Goal: Information Seeking & Learning: Learn about a topic

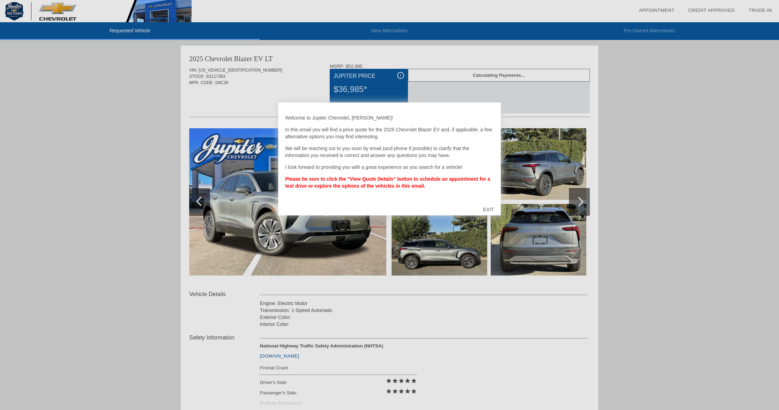
click at [491, 209] on div "EXIT" at bounding box center [488, 209] width 25 height 21
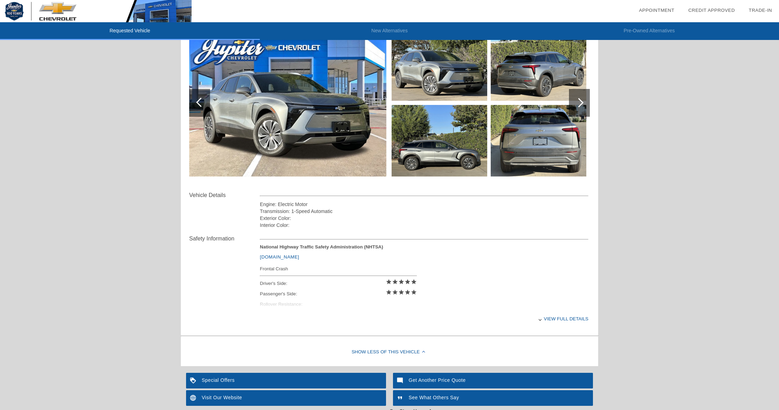
scroll to position [100, 0]
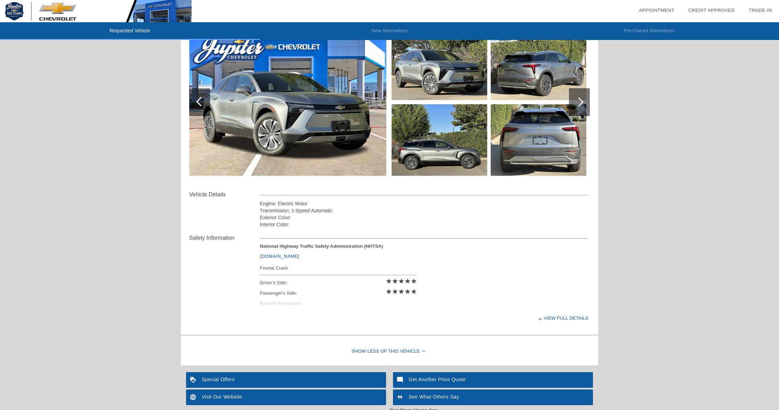
click at [541, 318] on div "View full details" at bounding box center [424, 318] width 329 height 17
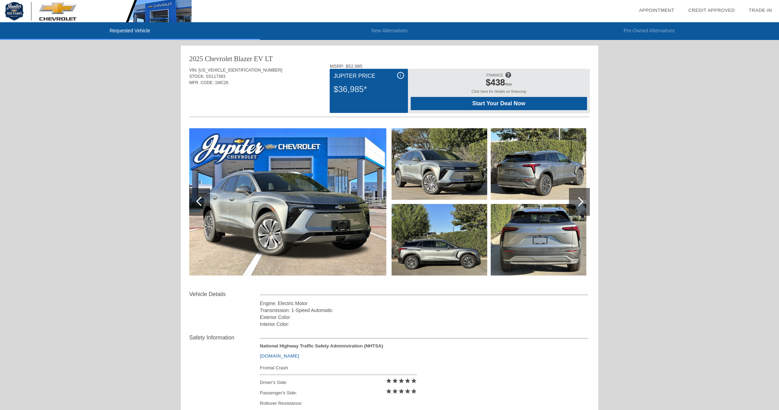
scroll to position [0, 0]
click at [441, 181] on img at bounding box center [440, 164] width 96 height 72
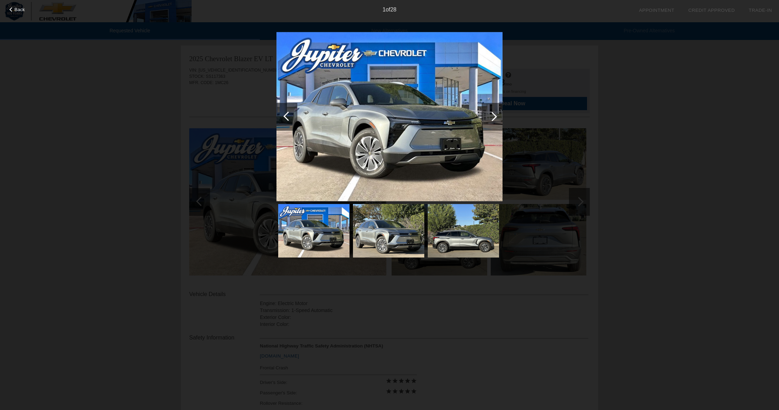
click at [491, 115] on div at bounding box center [492, 116] width 9 height 9
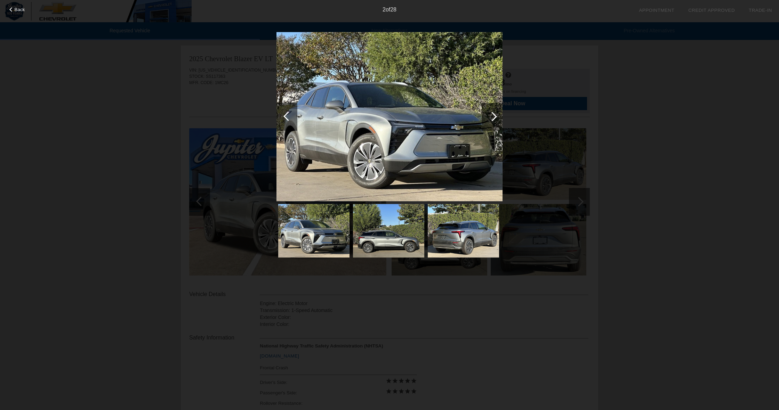
click at [491, 115] on div at bounding box center [492, 116] width 9 height 9
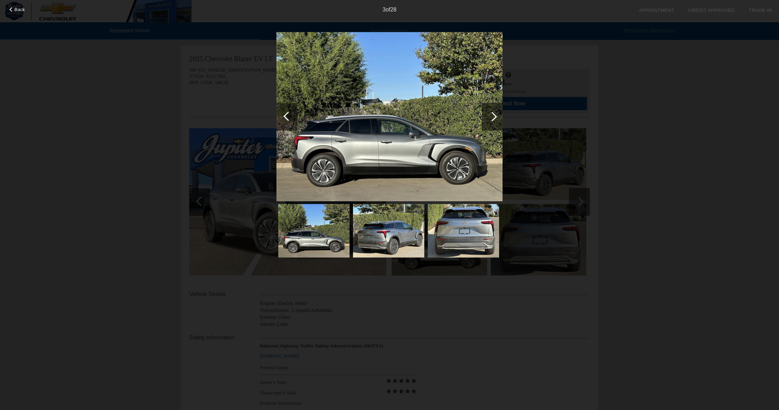
click at [491, 115] on div at bounding box center [492, 116] width 9 height 9
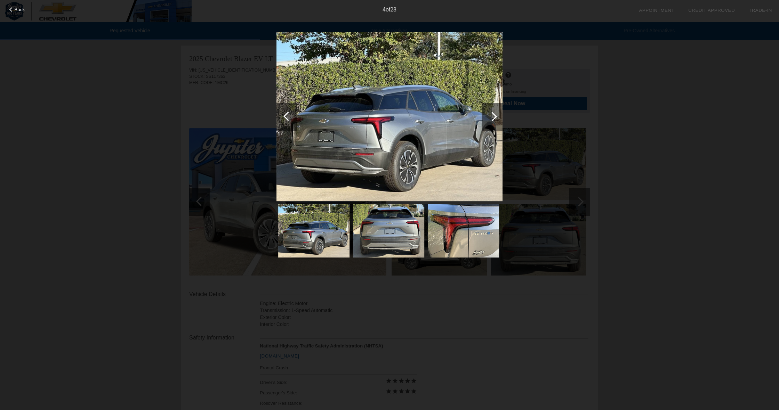
click at [491, 115] on div at bounding box center [492, 116] width 9 height 9
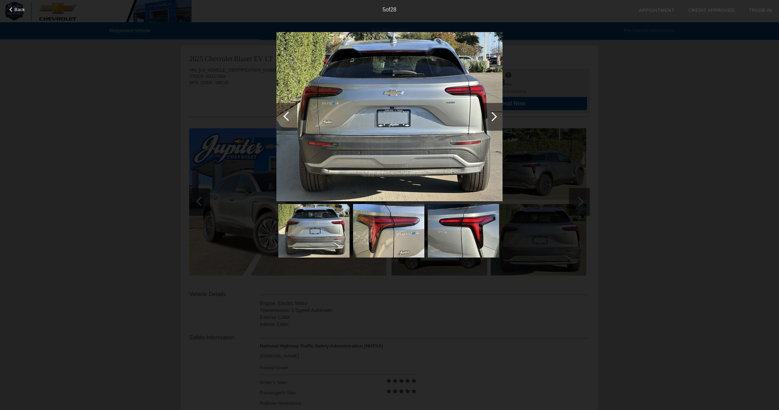
click at [491, 115] on div at bounding box center [492, 116] width 9 height 9
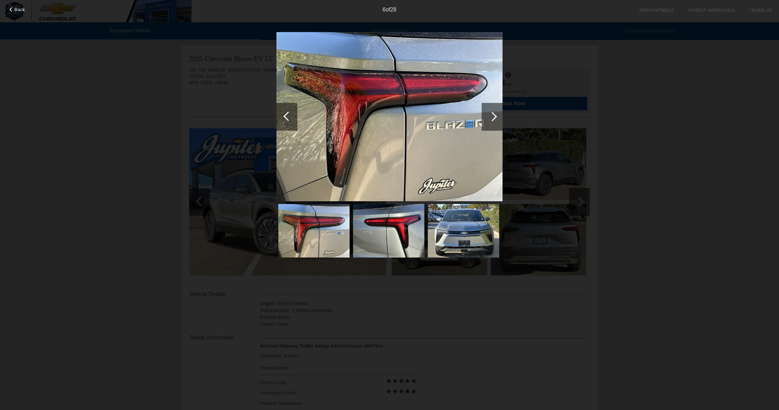
click at [491, 115] on div at bounding box center [492, 116] width 9 height 9
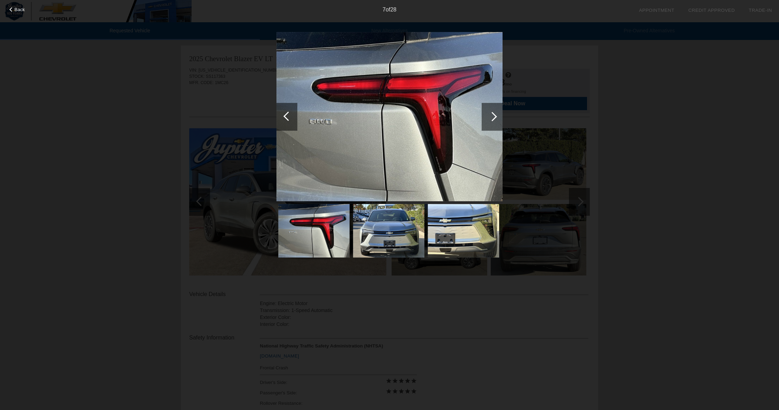
click at [491, 115] on div at bounding box center [492, 116] width 9 height 9
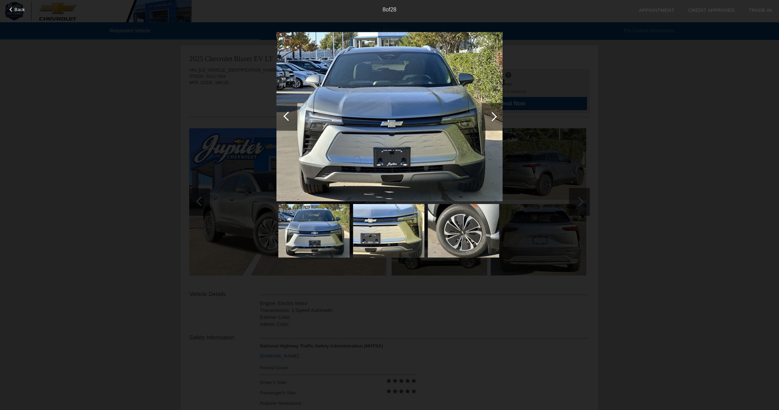
click at [491, 115] on div at bounding box center [492, 116] width 9 height 9
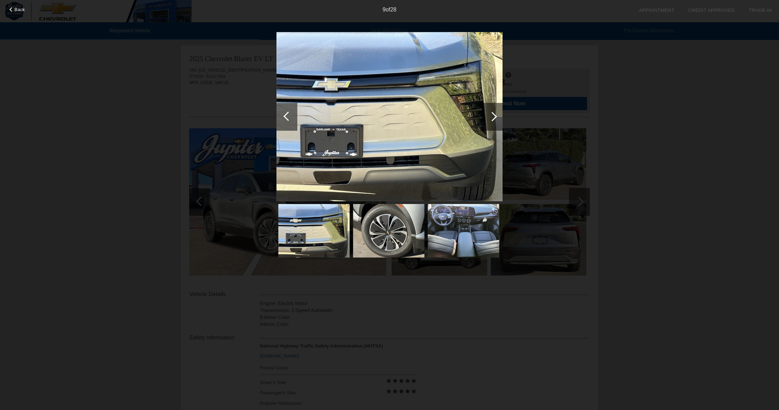
click at [491, 115] on div at bounding box center [492, 116] width 9 height 9
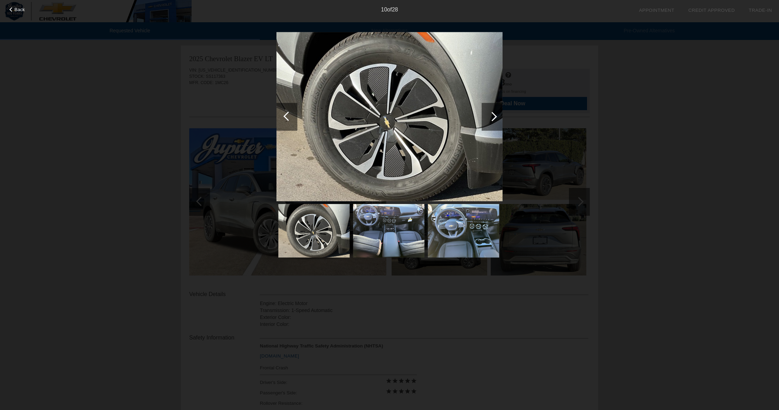
click at [491, 115] on div at bounding box center [492, 116] width 9 height 9
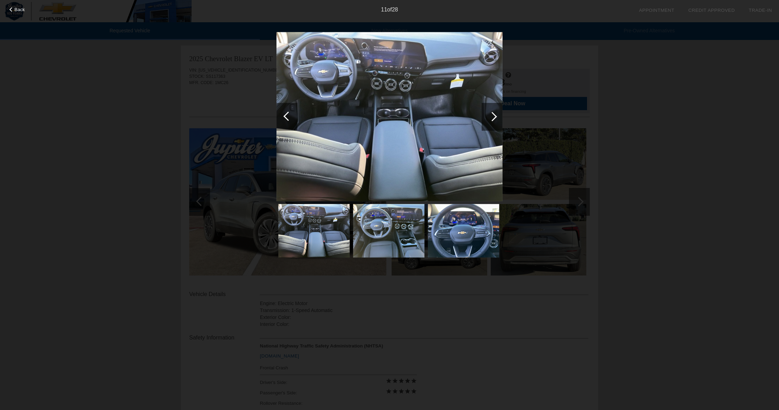
click at [491, 115] on div at bounding box center [492, 116] width 9 height 9
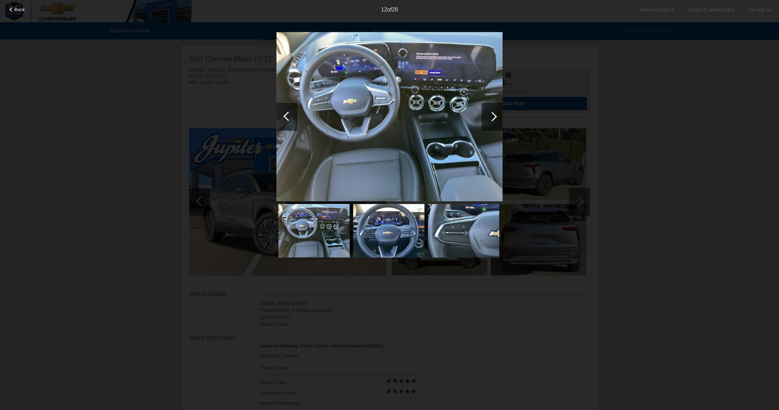
click at [491, 115] on div at bounding box center [492, 116] width 9 height 9
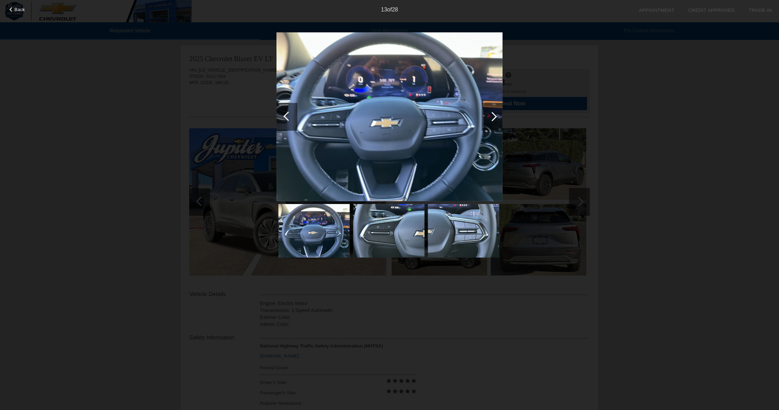
click at [491, 115] on div at bounding box center [492, 116] width 9 height 9
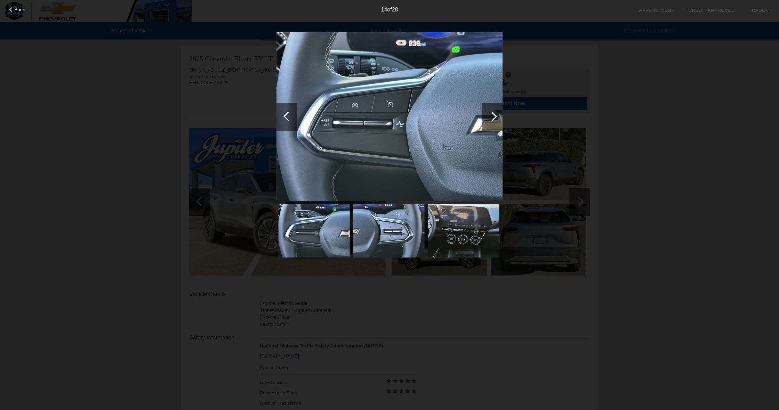
click at [491, 115] on div at bounding box center [492, 116] width 9 height 9
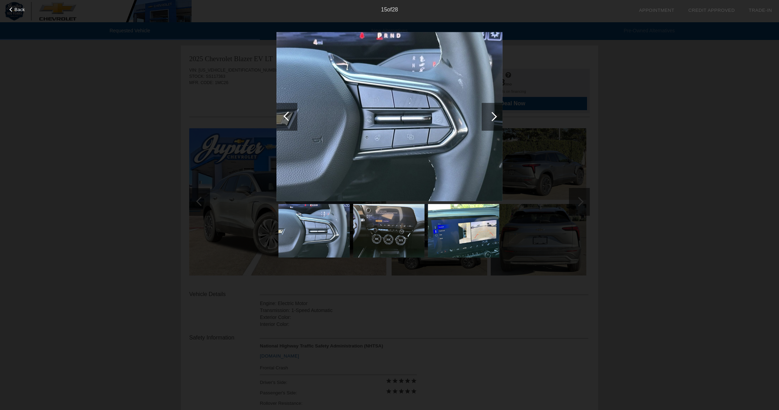
click at [491, 115] on div at bounding box center [492, 116] width 9 height 9
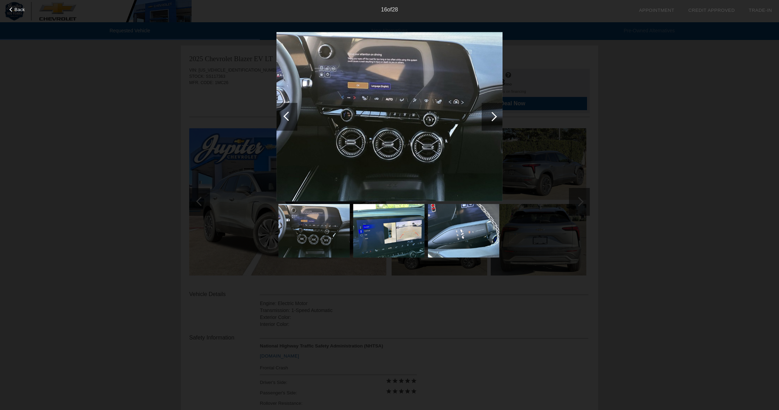
click at [491, 115] on div at bounding box center [492, 116] width 9 height 9
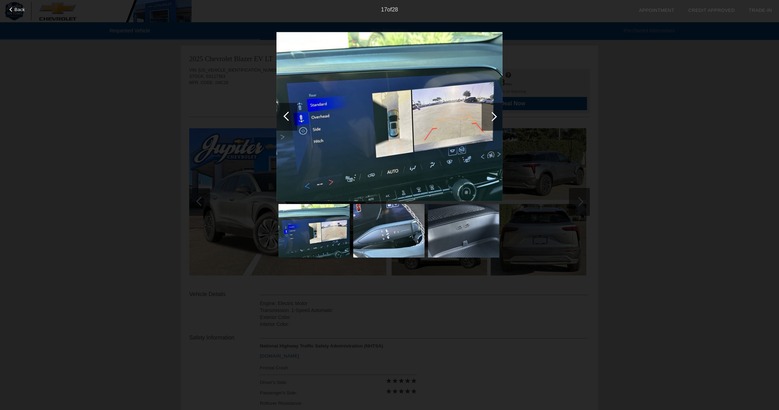
click at [491, 115] on div at bounding box center [492, 116] width 9 height 9
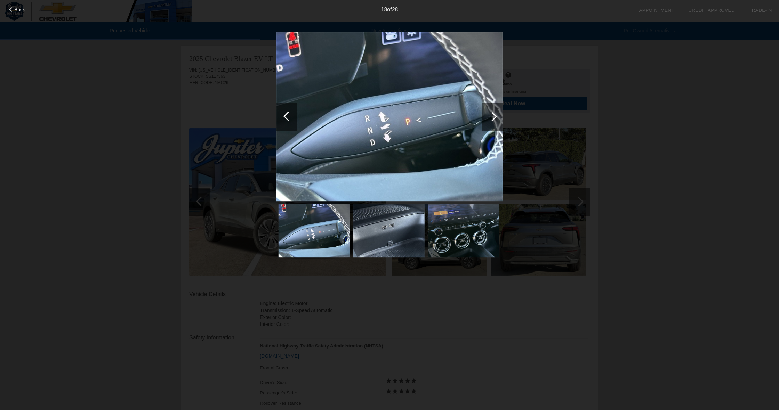
click at [491, 115] on div at bounding box center [492, 116] width 9 height 9
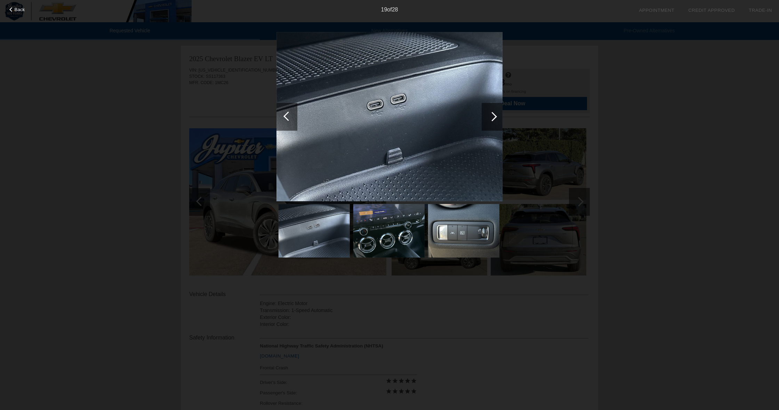
click at [491, 115] on div at bounding box center [492, 116] width 9 height 9
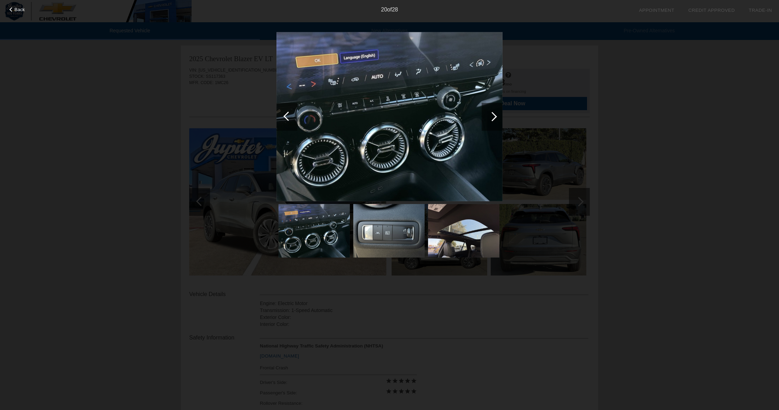
click at [491, 115] on div at bounding box center [492, 116] width 9 height 9
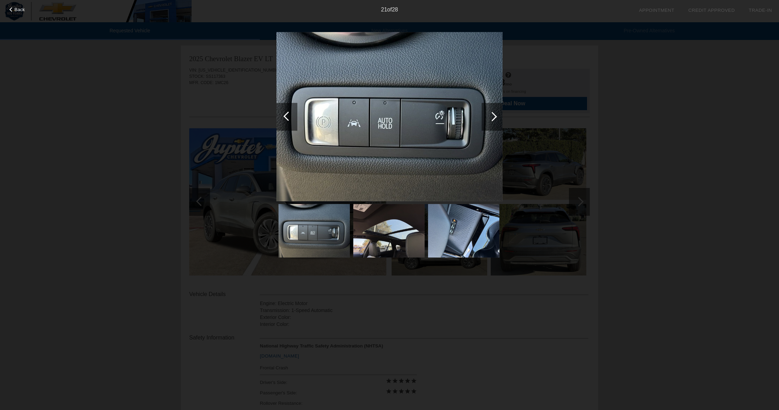
click at [491, 115] on div at bounding box center [492, 116] width 9 height 9
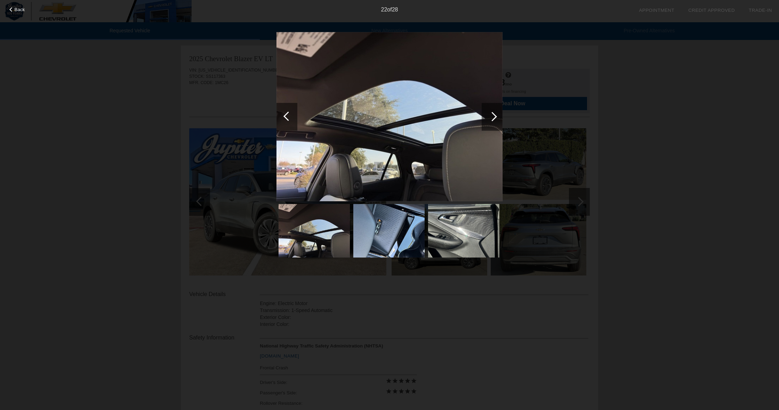
click at [491, 115] on div at bounding box center [492, 116] width 9 height 9
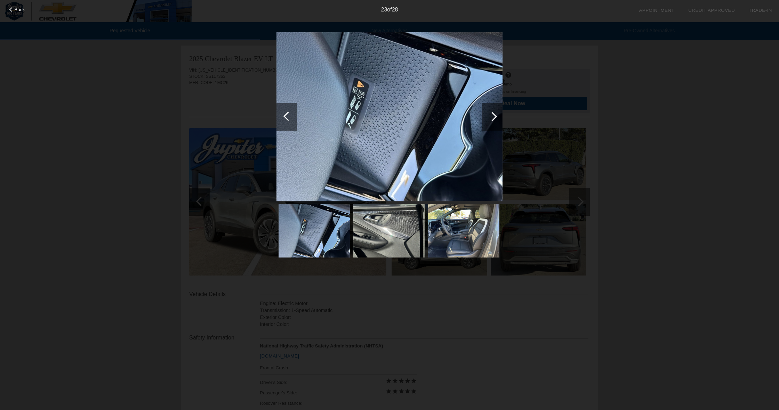
click at [491, 115] on div at bounding box center [492, 116] width 9 height 9
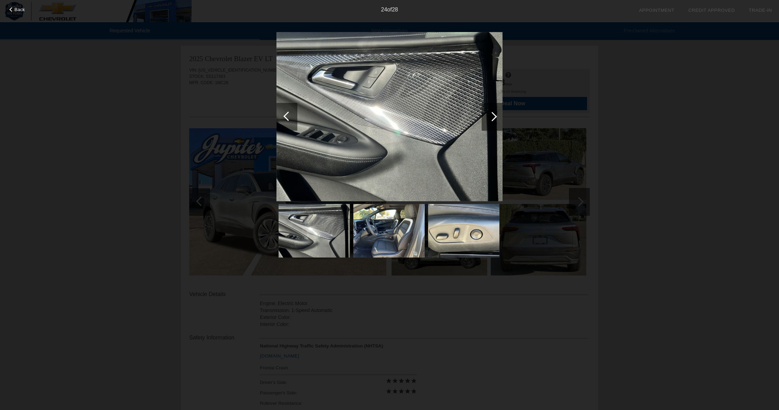
click at [491, 115] on div at bounding box center [492, 116] width 9 height 9
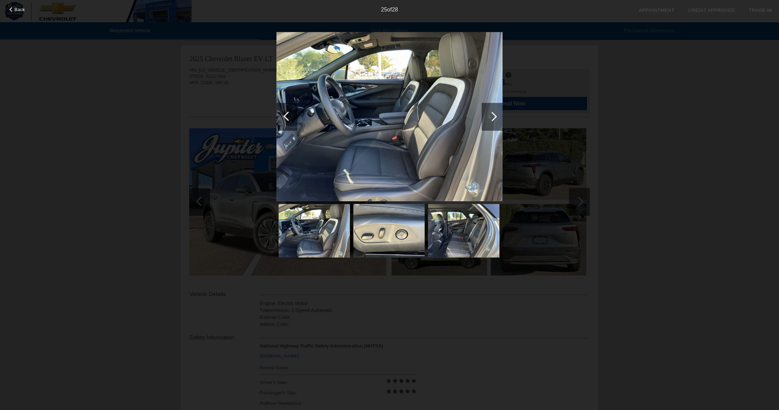
click at [491, 115] on div at bounding box center [492, 116] width 9 height 9
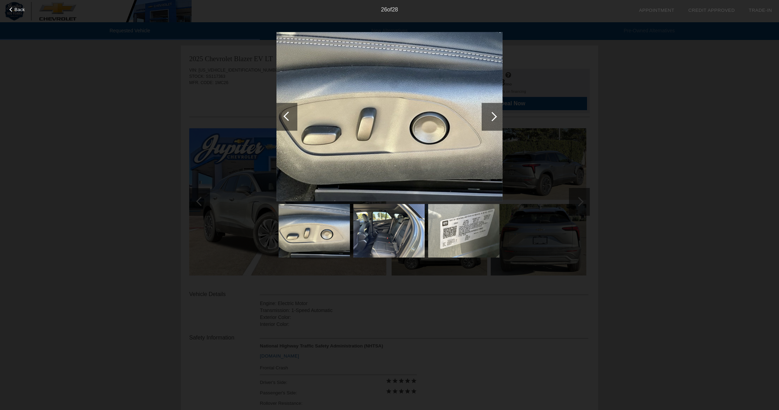
click at [491, 115] on div at bounding box center [492, 116] width 9 height 9
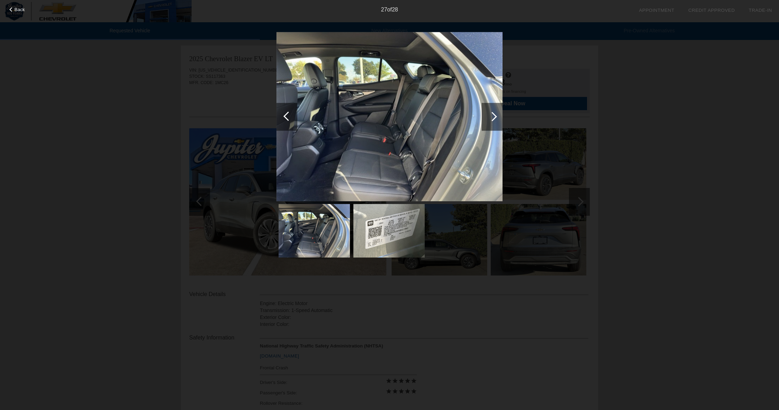
click at [491, 115] on div at bounding box center [492, 116] width 9 height 9
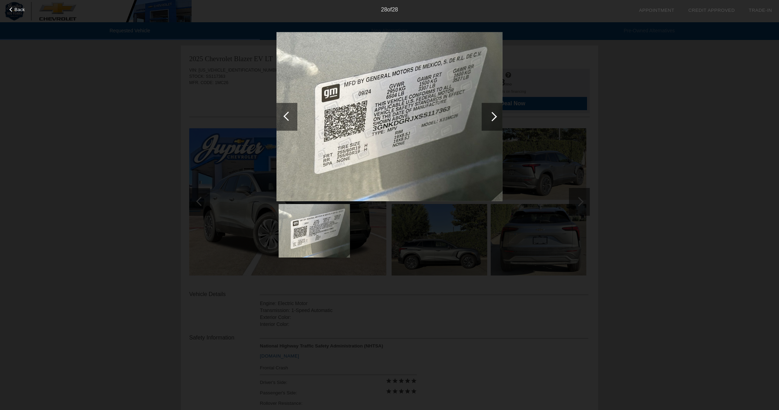
click at [491, 115] on div at bounding box center [492, 116] width 9 height 9
click at [125, 128] on div "Back 28 of 28" at bounding box center [389, 205] width 779 height 410
click at [24, 13] on div "28 of 28" at bounding box center [389, 7] width 779 height 14
click at [13, 10] on div "Back" at bounding box center [17, 8] width 35 height 3
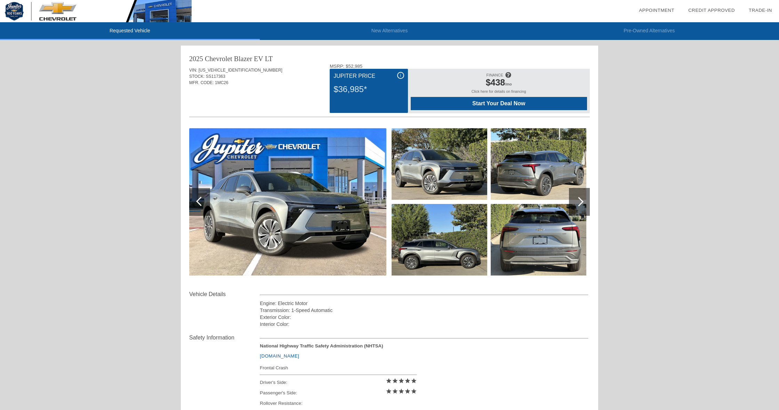
click at [503, 103] on span "Start Your Deal Now" at bounding box center [498, 103] width 159 height 6
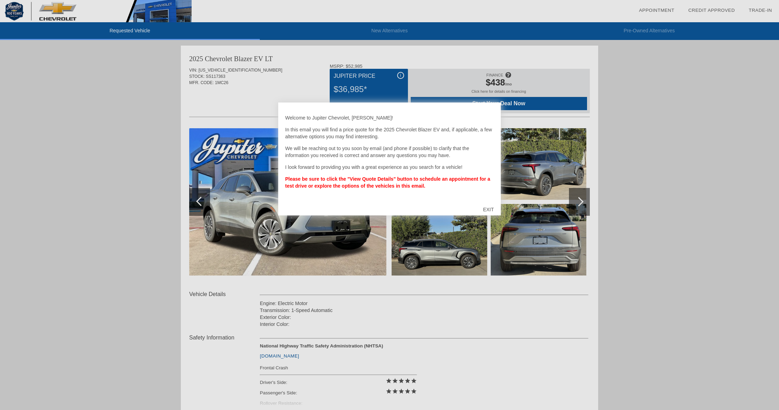
click at [488, 207] on div "EXIT" at bounding box center [488, 209] width 25 height 21
click at [486, 210] on div "EXIT" at bounding box center [488, 209] width 25 height 21
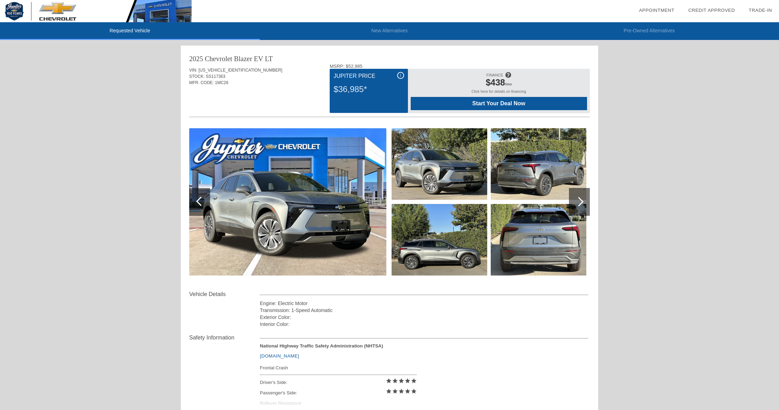
click at [326, 206] on img at bounding box center [287, 201] width 197 height 147
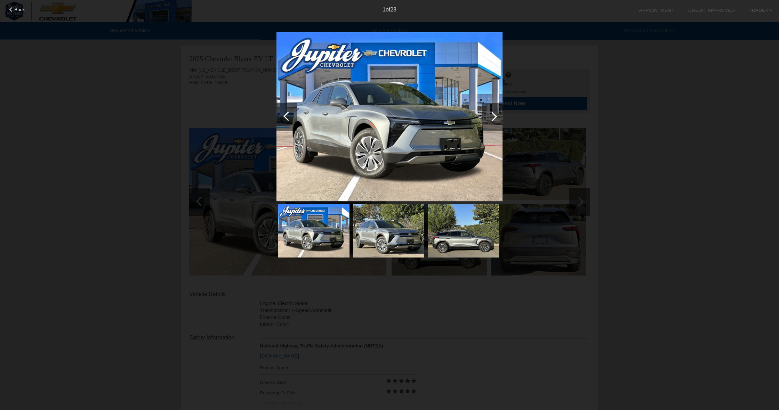
click at [490, 122] on div at bounding box center [492, 117] width 21 height 28
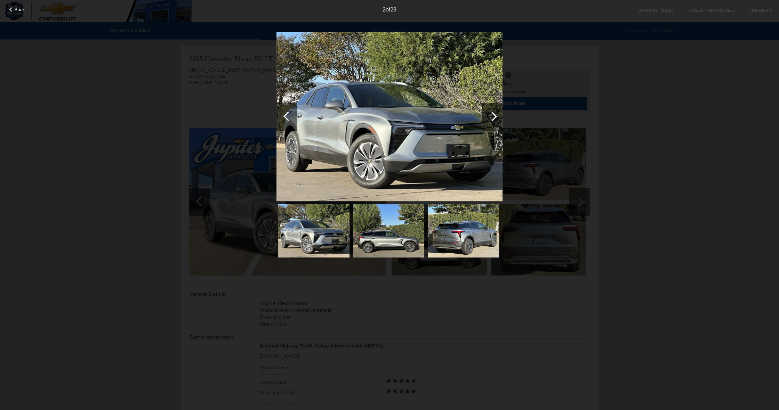
click at [490, 122] on div at bounding box center [492, 117] width 21 height 28
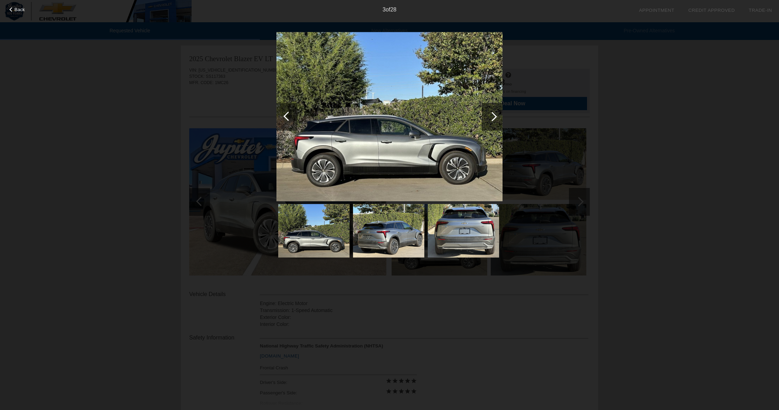
click at [490, 122] on div at bounding box center [492, 117] width 21 height 28
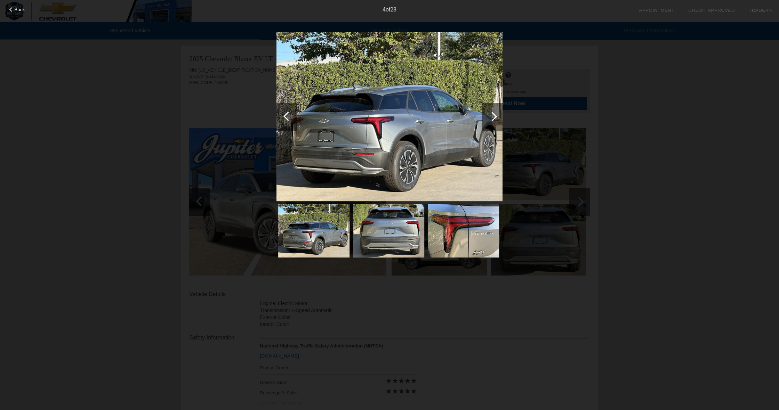
click at [490, 122] on div at bounding box center [492, 117] width 21 height 28
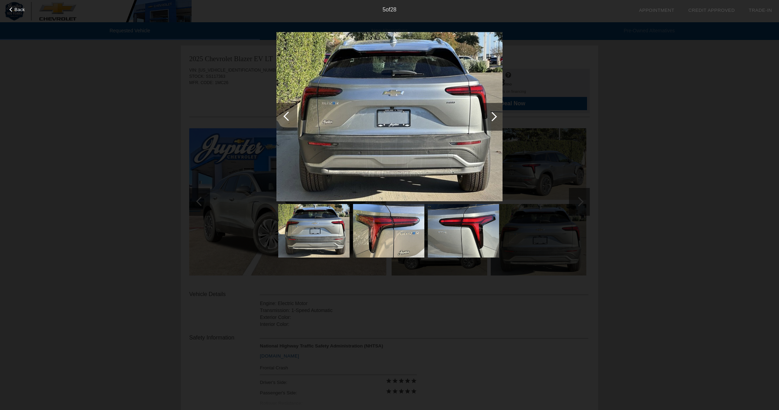
click at [490, 122] on div at bounding box center [492, 117] width 21 height 28
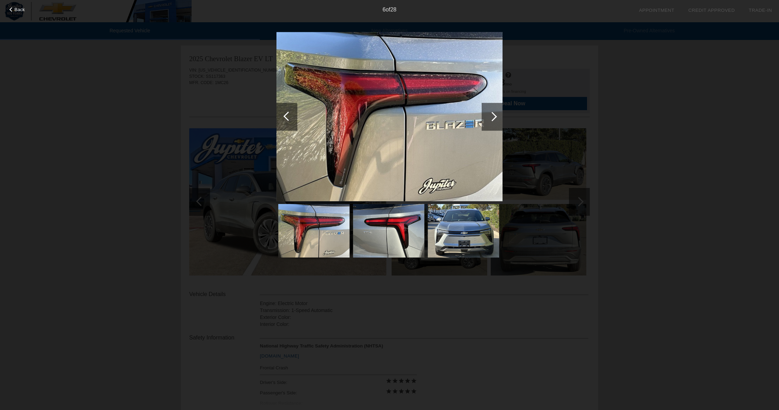
click at [490, 122] on div at bounding box center [492, 117] width 21 height 28
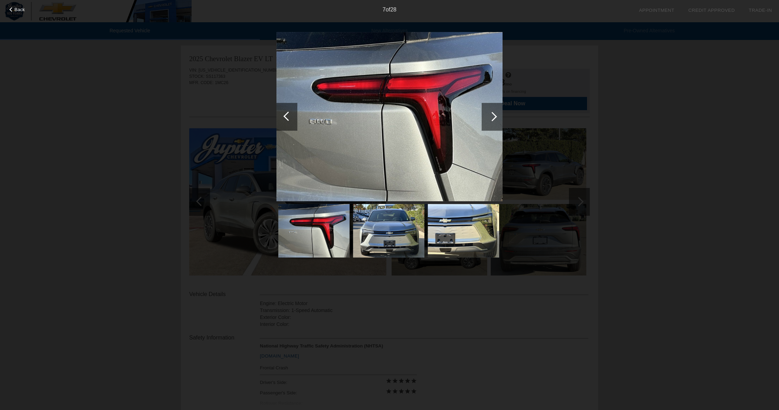
click at [490, 122] on div at bounding box center [492, 117] width 21 height 28
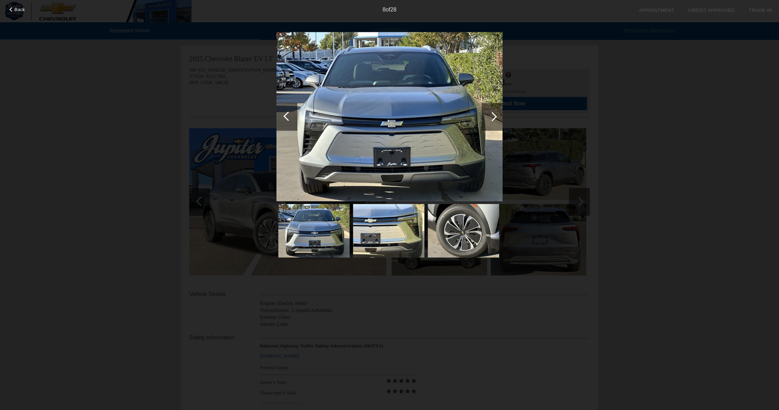
click at [490, 122] on div at bounding box center [492, 117] width 21 height 28
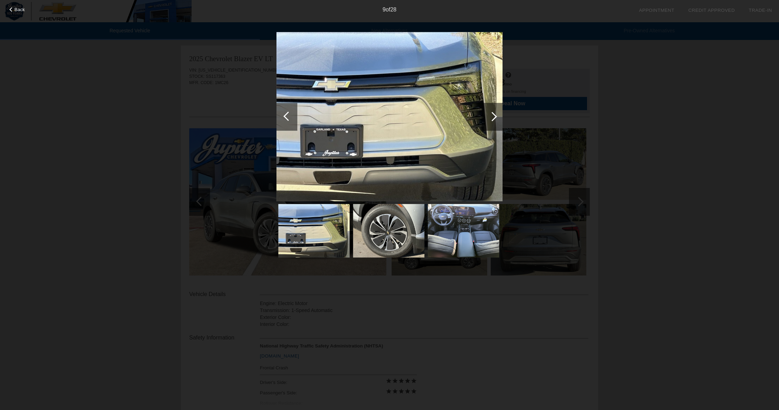
click at [490, 122] on div at bounding box center [492, 117] width 21 height 28
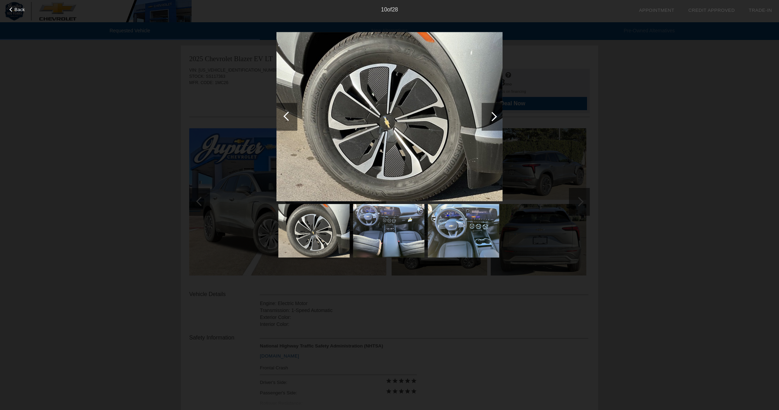
click at [490, 122] on div at bounding box center [492, 117] width 21 height 28
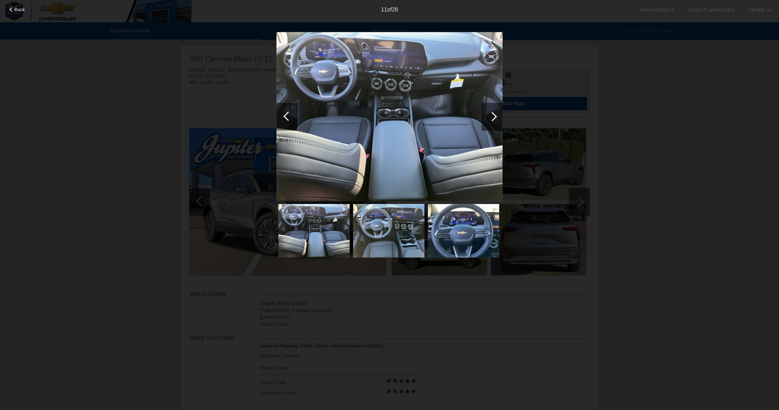
click at [490, 122] on div at bounding box center [492, 117] width 21 height 28
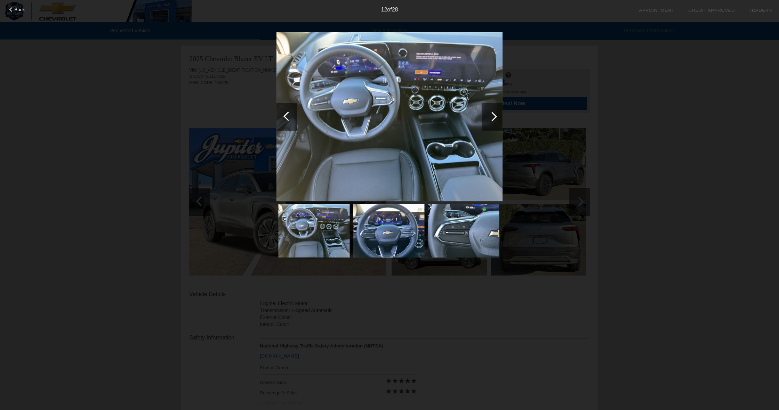
click at [490, 122] on div at bounding box center [492, 117] width 21 height 28
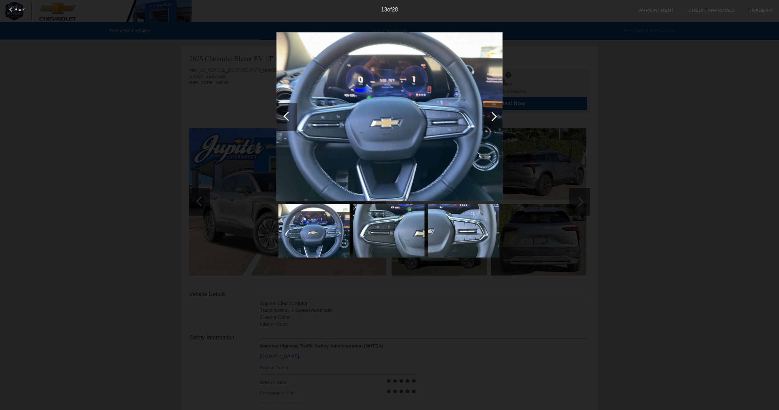
click at [490, 122] on div at bounding box center [492, 117] width 21 height 28
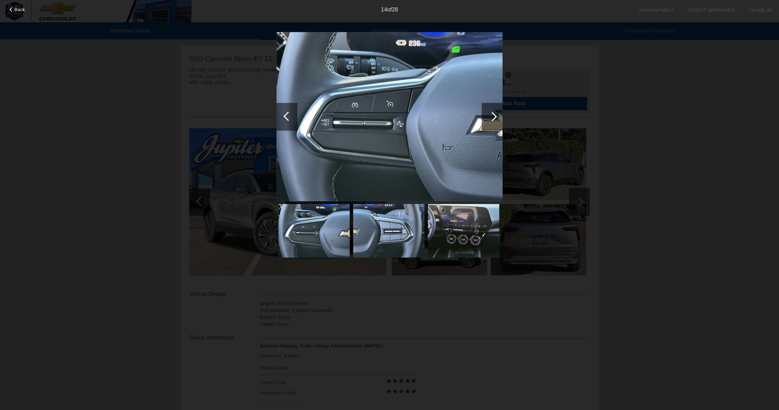
click at [490, 122] on div at bounding box center [492, 117] width 21 height 28
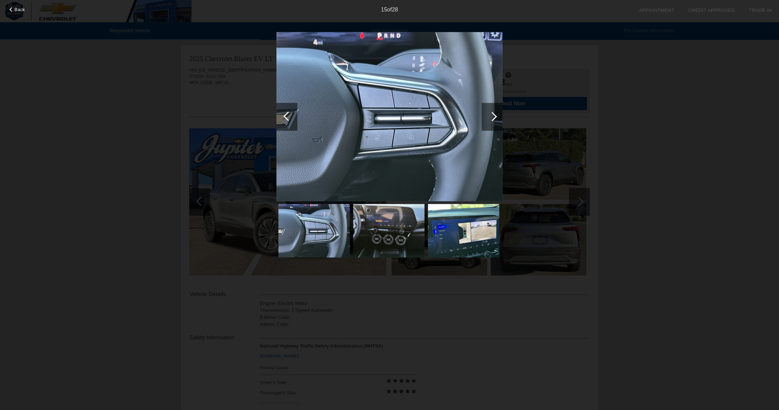
click at [490, 122] on div at bounding box center [492, 117] width 21 height 28
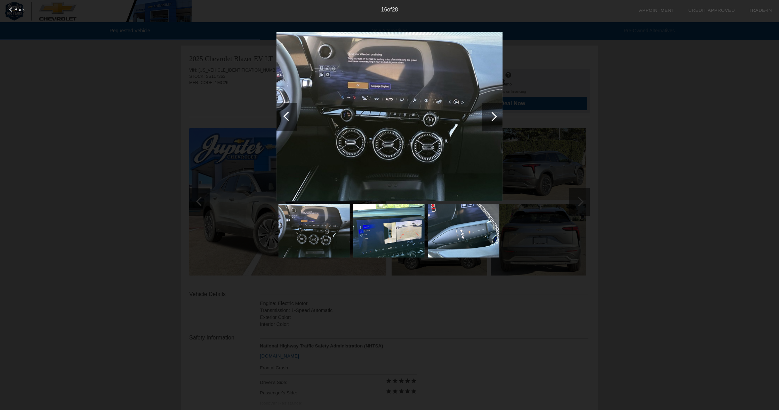
click at [490, 122] on div at bounding box center [492, 117] width 21 height 28
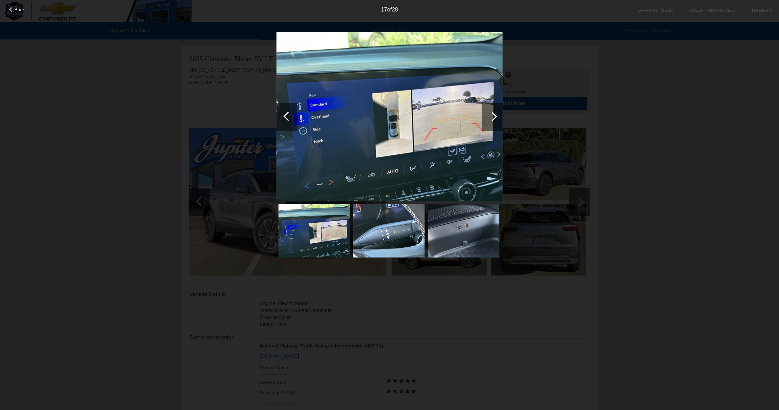
click at [490, 122] on div at bounding box center [492, 117] width 21 height 28
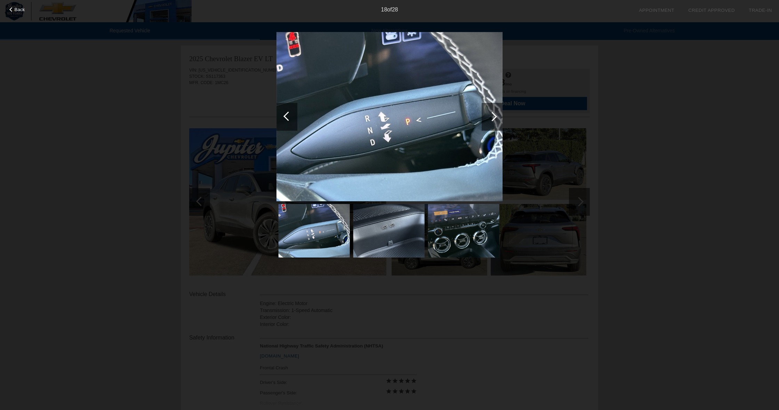
click at [490, 122] on div at bounding box center [492, 117] width 21 height 28
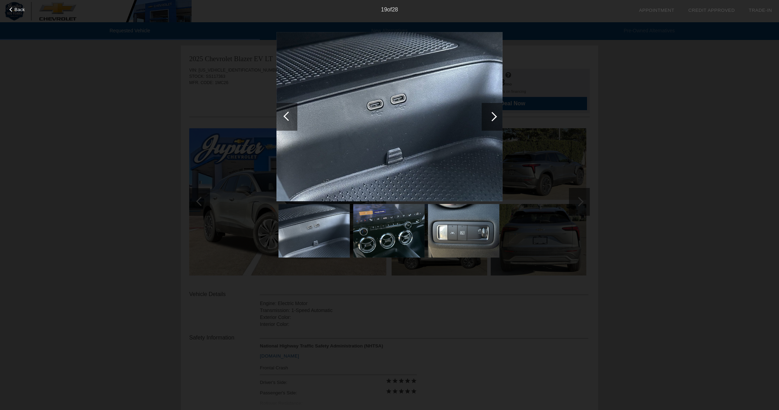
click at [490, 122] on div at bounding box center [492, 117] width 21 height 28
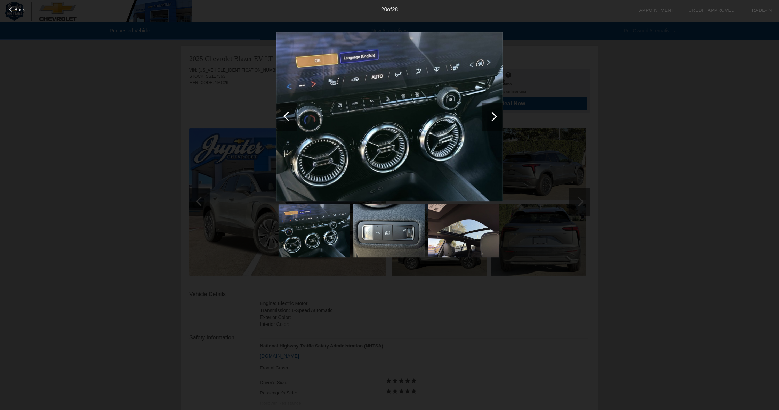
click at [490, 122] on div at bounding box center [492, 117] width 21 height 28
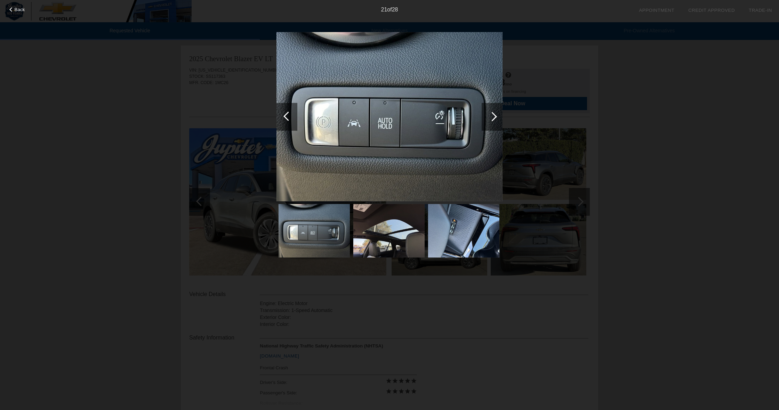
click at [490, 122] on div at bounding box center [492, 117] width 21 height 28
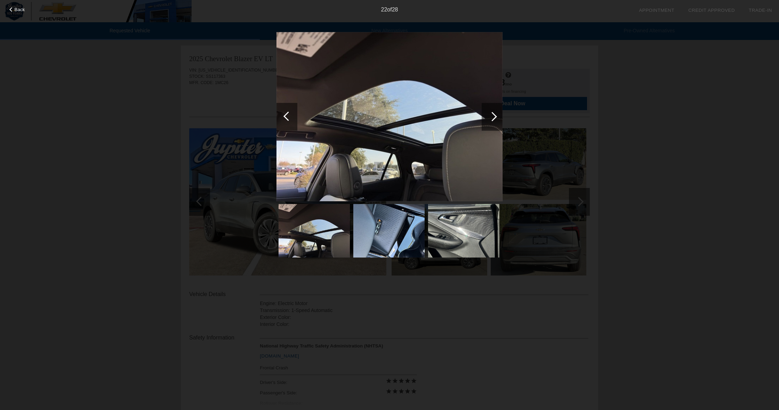
click at [490, 122] on div at bounding box center [492, 117] width 21 height 28
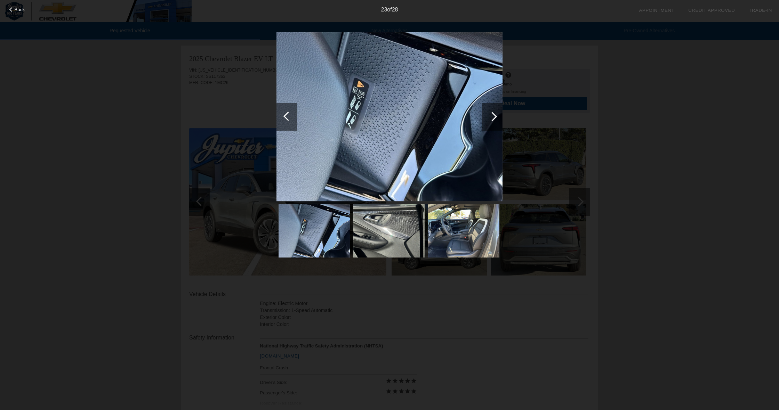
click at [490, 122] on div at bounding box center [492, 117] width 21 height 28
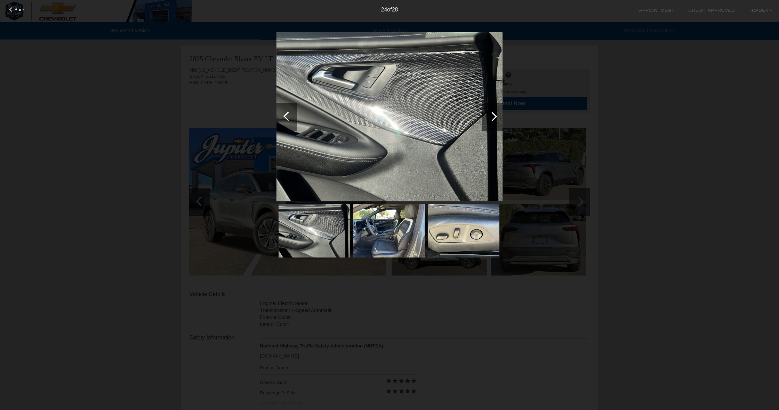
click at [490, 122] on div at bounding box center [492, 117] width 21 height 28
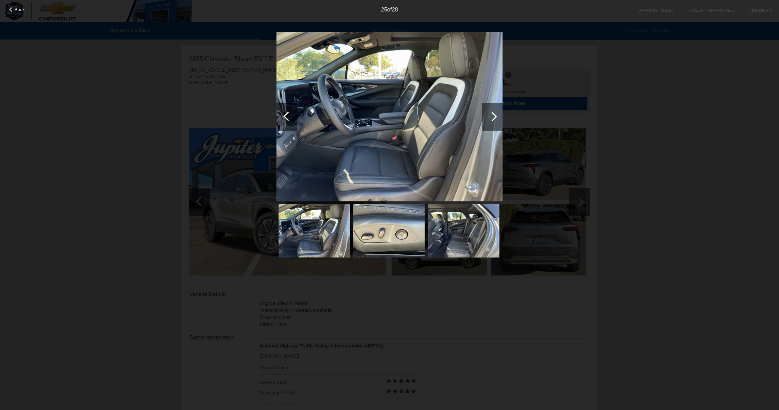
click at [490, 122] on div at bounding box center [492, 117] width 21 height 28
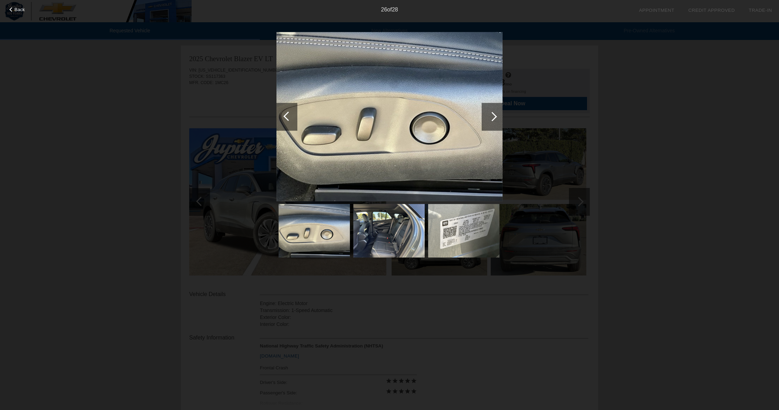
click at [490, 122] on div at bounding box center [492, 117] width 21 height 28
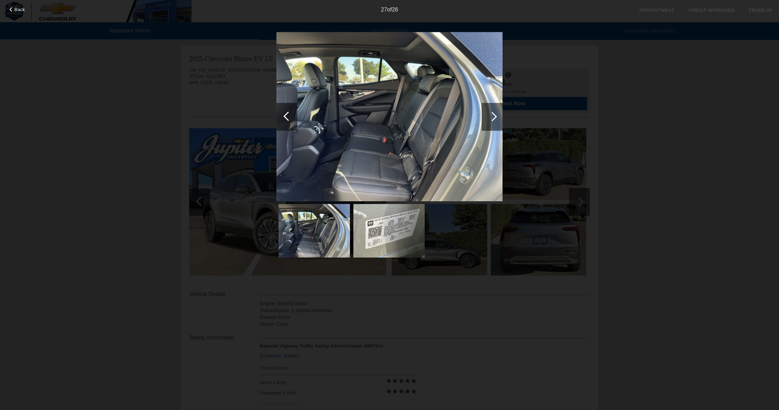
click at [490, 122] on div at bounding box center [492, 117] width 21 height 28
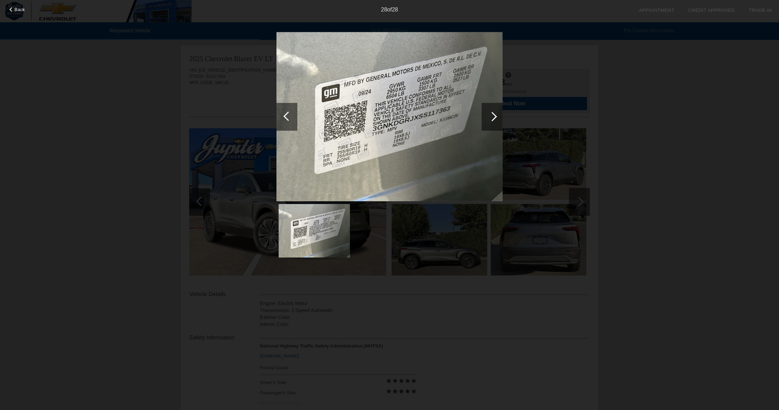
click at [490, 122] on div at bounding box center [492, 117] width 21 height 28
click at [13, 7] on div "28 of 28" at bounding box center [389, 7] width 779 height 14
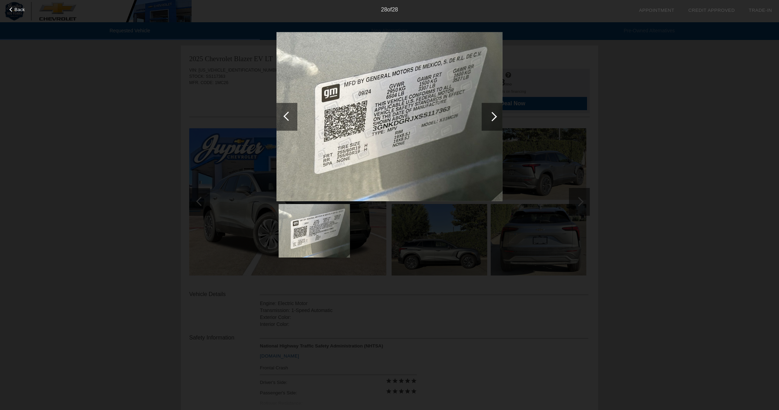
click at [15, 10] on span "Back" at bounding box center [20, 9] width 10 height 5
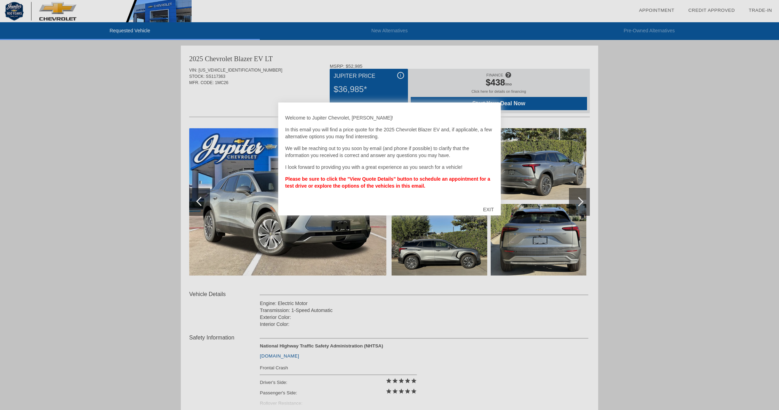
click at [487, 211] on div "EXIT" at bounding box center [488, 209] width 25 height 21
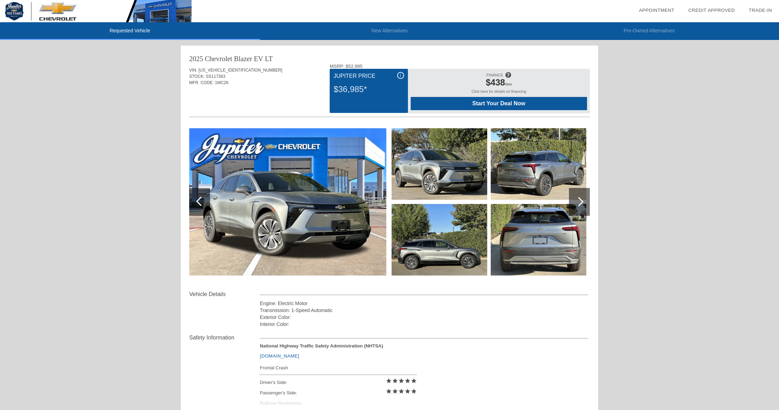
click at [402, 76] on div "i" at bounding box center [400, 75] width 7 height 7
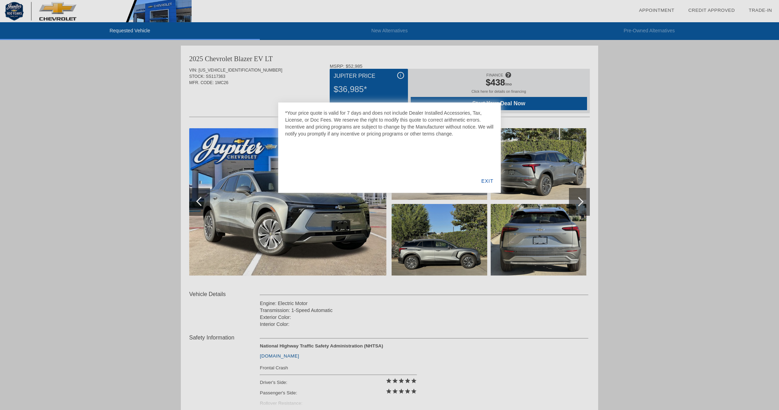
click at [483, 183] on div "EXIT" at bounding box center [487, 181] width 27 height 24
